Goal: Check status: Check status

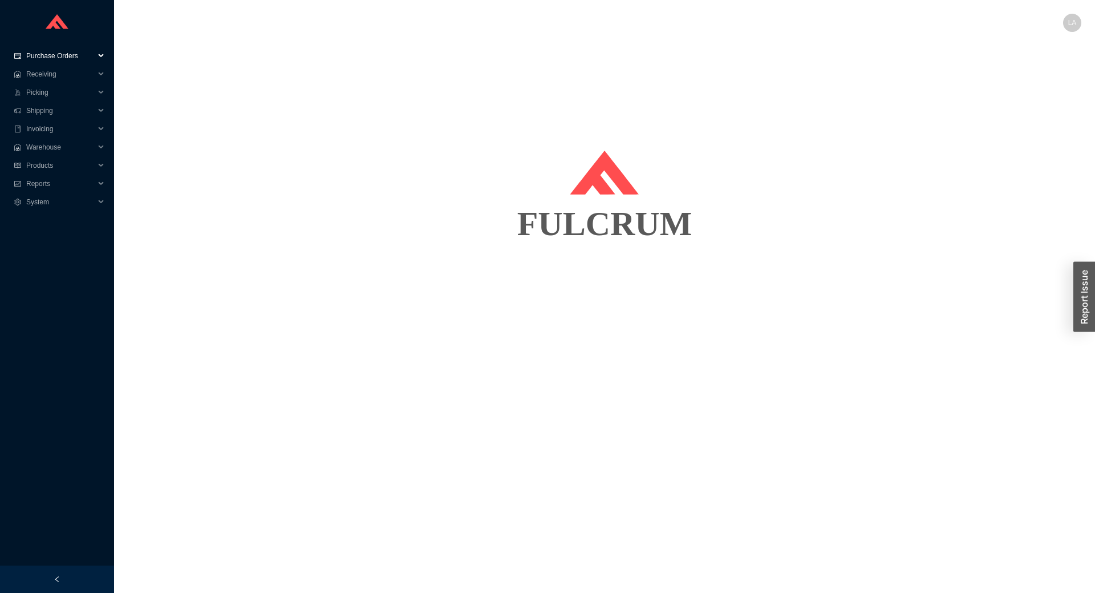
click at [53, 51] on span "Purchase Orders" at bounding box center [60, 56] width 68 height 18
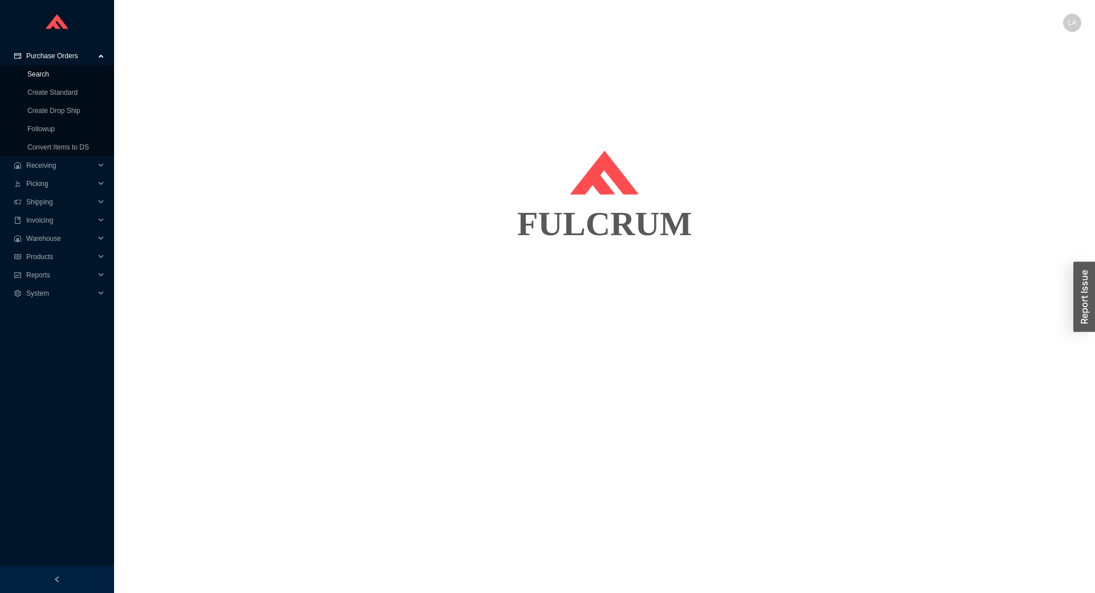
click at [49, 71] on link "Search" at bounding box center [38, 74] width 22 height 8
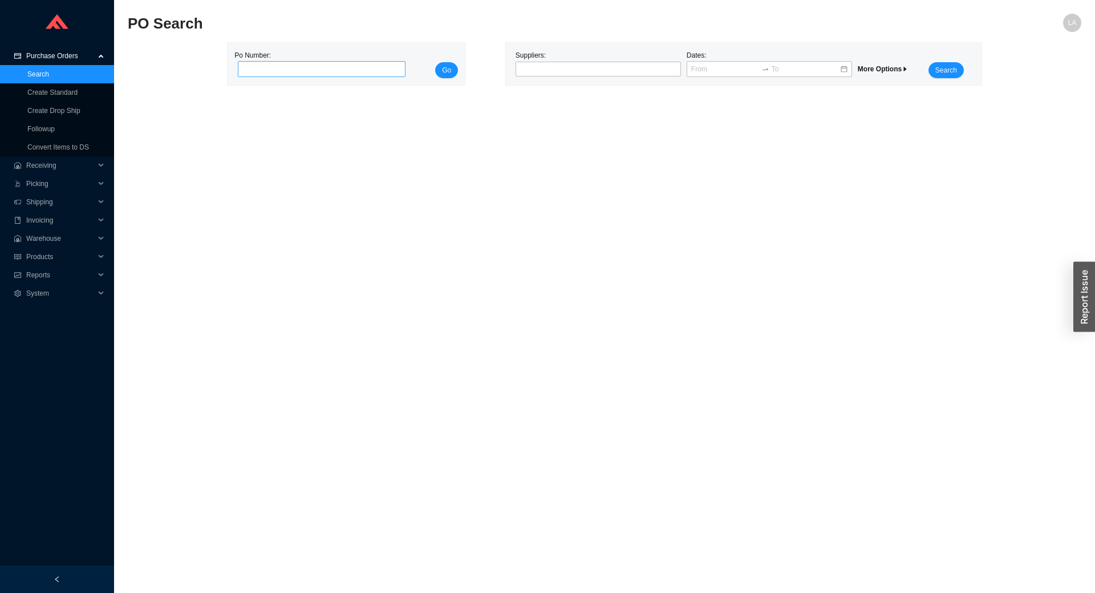
click at [267, 74] on input "tel" at bounding box center [322, 69] width 168 height 16
type input "976128"
click at [450, 70] on span "Go" at bounding box center [446, 69] width 9 height 11
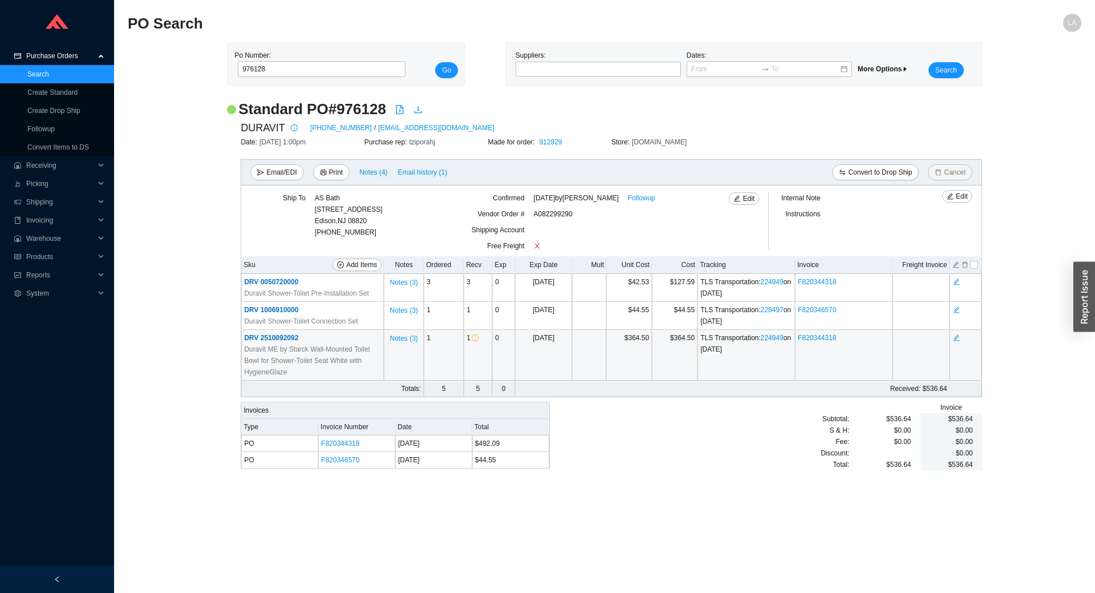
click at [288, 334] on span "DRV 2510092092" at bounding box center [271, 338] width 54 height 8
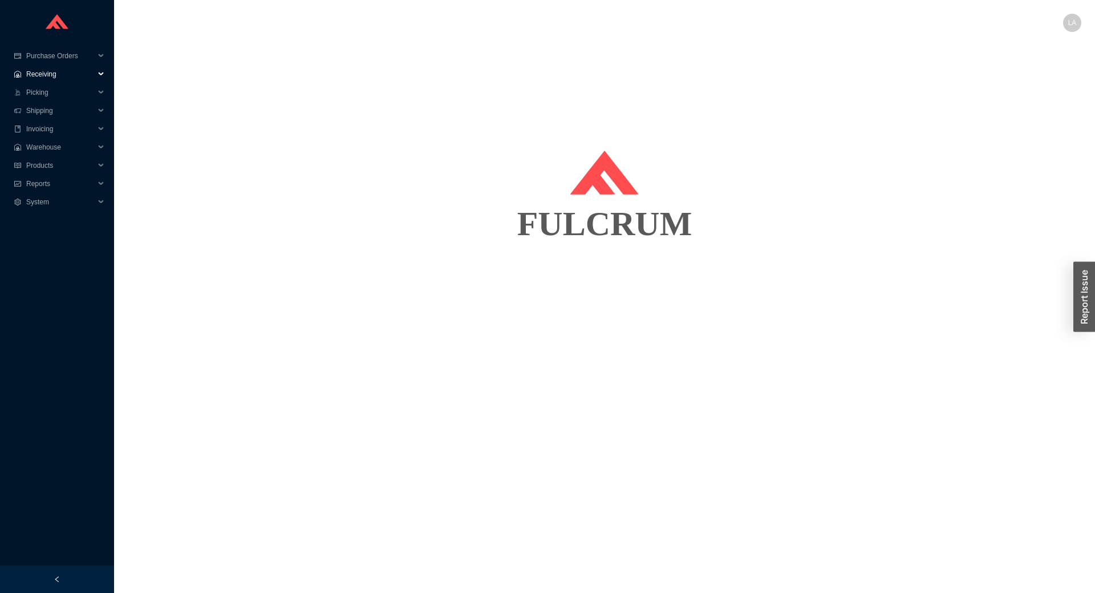
click at [36, 82] on span "Receiving" at bounding box center [60, 74] width 68 height 18
click at [62, 60] on span "Purchase Orders" at bounding box center [60, 56] width 68 height 18
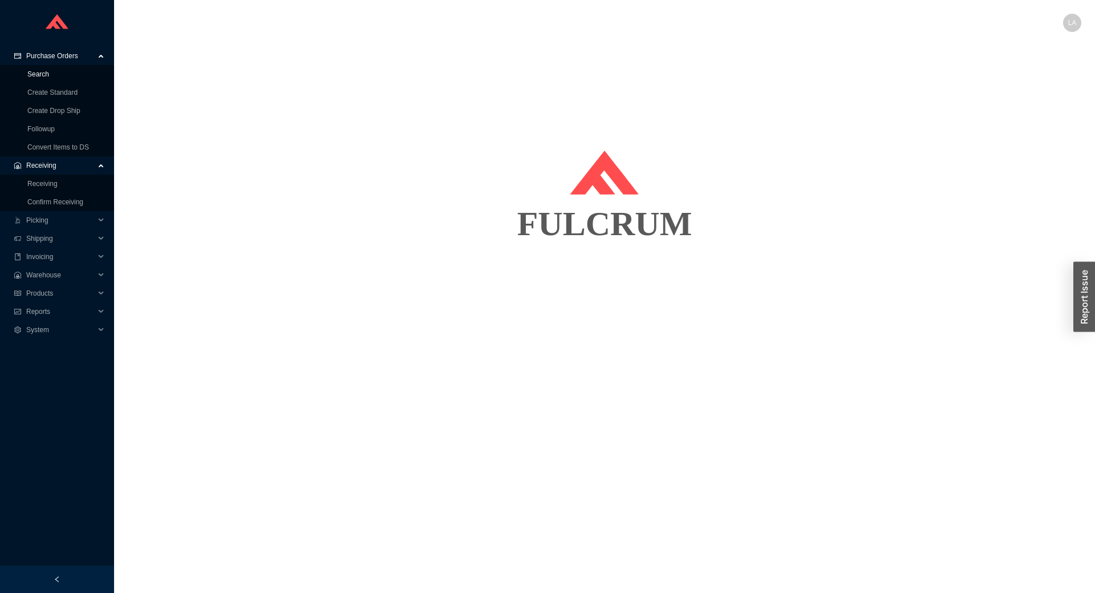
click at [49, 71] on link "Search" at bounding box center [38, 74] width 22 height 8
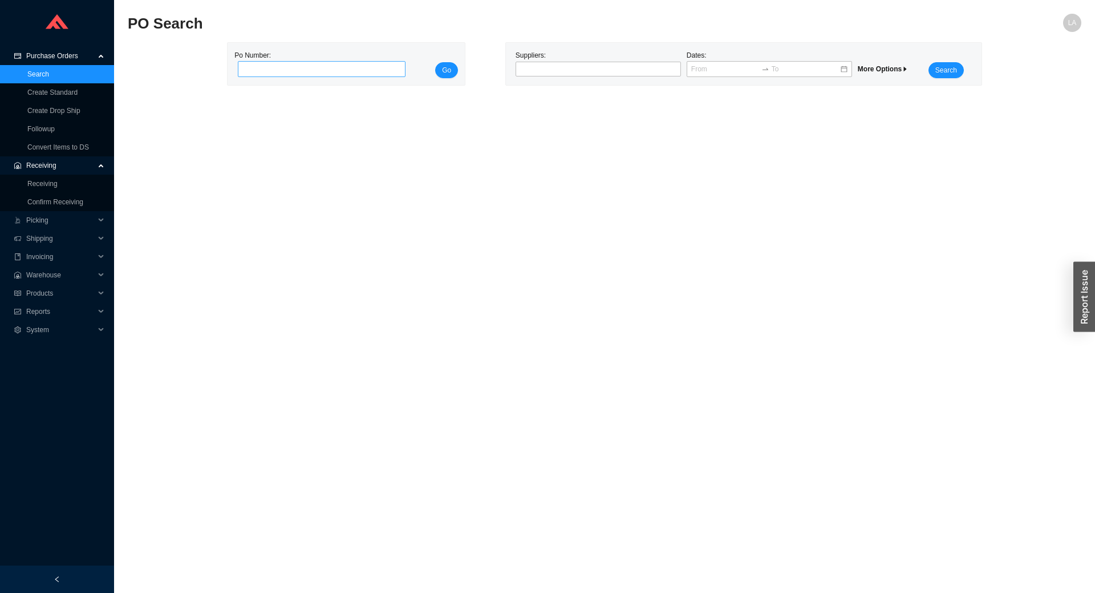
click at [283, 63] on input "tel" at bounding box center [322, 69] width 168 height 16
type input "830856"
click button "Go" at bounding box center [446, 70] width 23 height 16
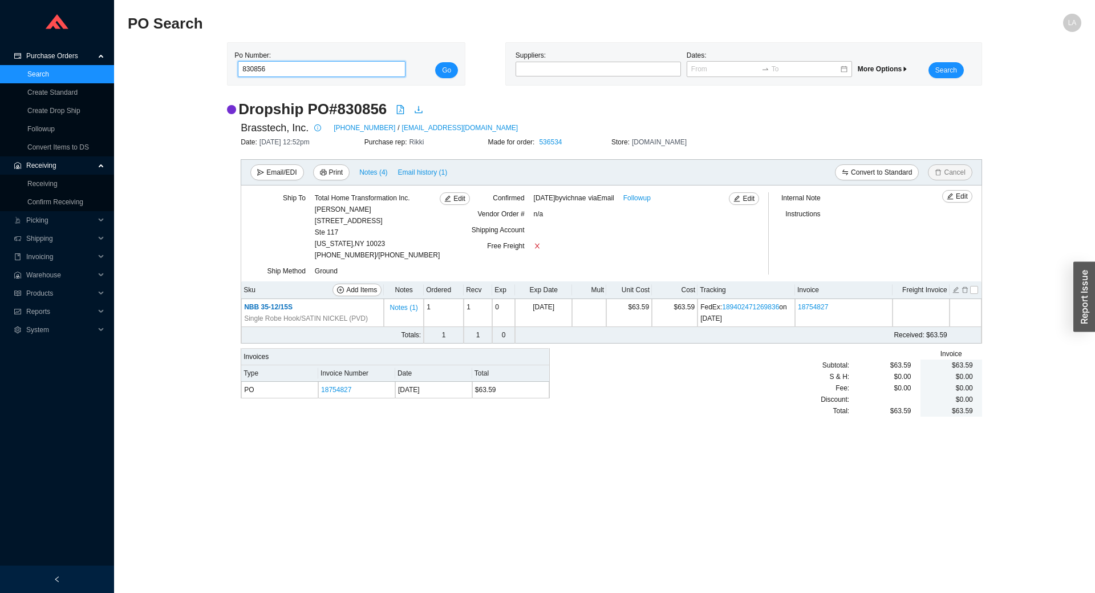
click at [264, 72] on input "830856" at bounding box center [322, 69] width 168 height 16
type input "950456"
click at [435, 62] on button "Go" at bounding box center [446, 70] width 23 height 16
